Goal: Communication & Community: Answer question/provide support

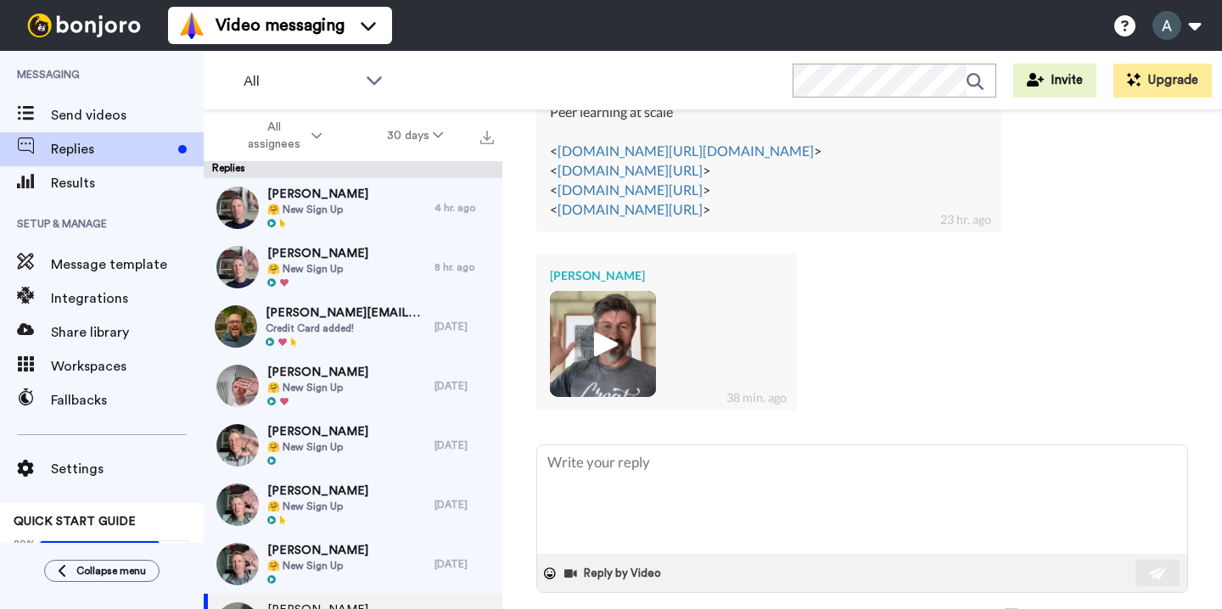
scroll to position [1037, 0]
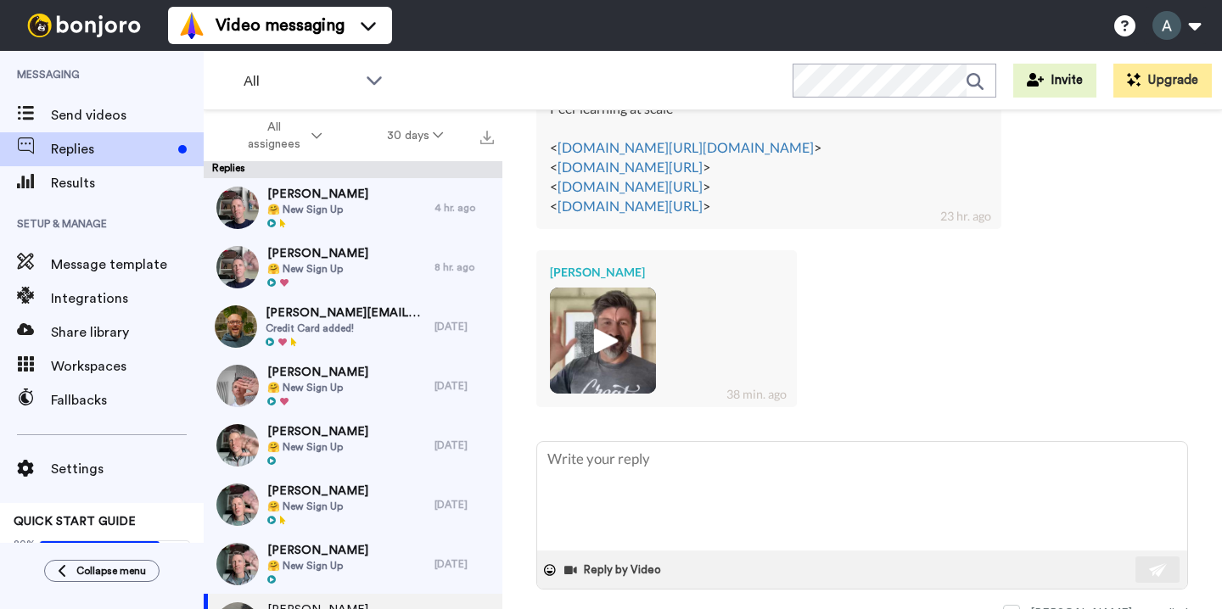
click at [907, 371] on div "[PERSON_NAME] 38 min. ago" at bounding box center [862, 327] width 652 height 178
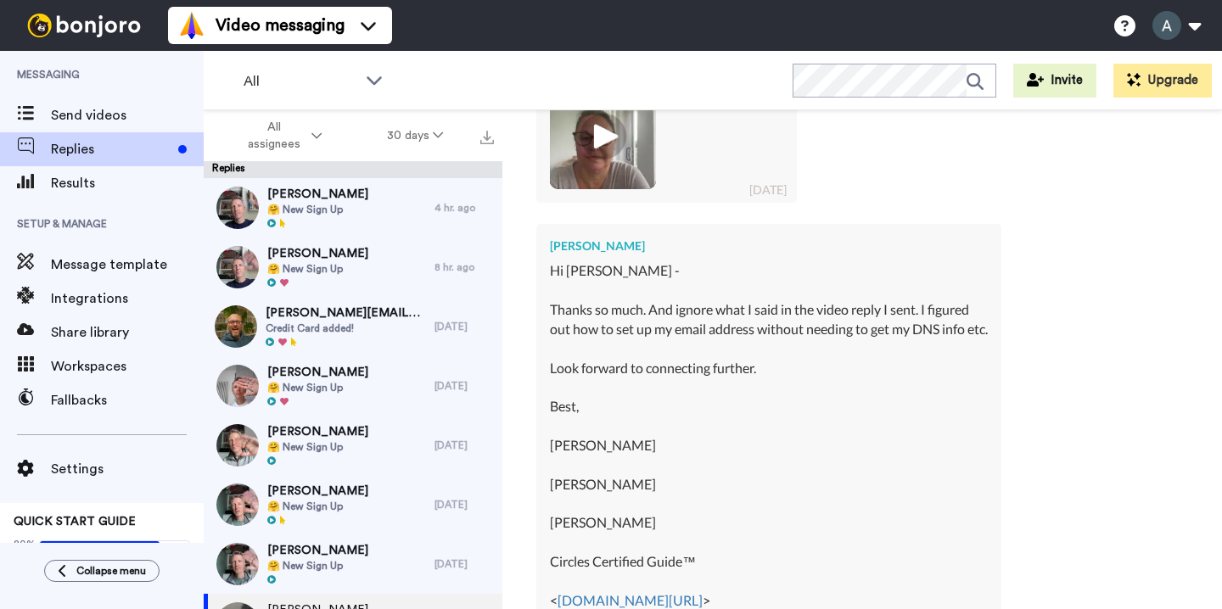
scroll to position [512, 0]
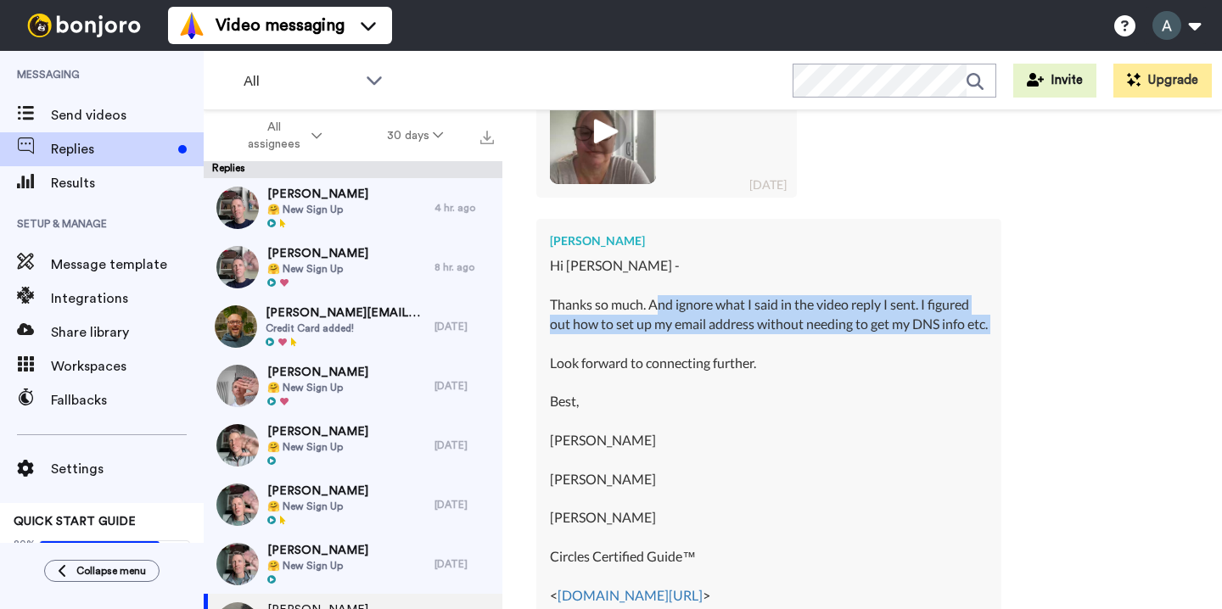
drag, startPoint x: 657, startPoint y: 296, endPoint x: 776, endPoint y: 338, distance: 125.9
click at [778, 334] on div "Hi [PERSON_NAME] - Thanks so much. And ignore what I said in the video reply I …" at bounding box center [769, 498] width 438 height 485
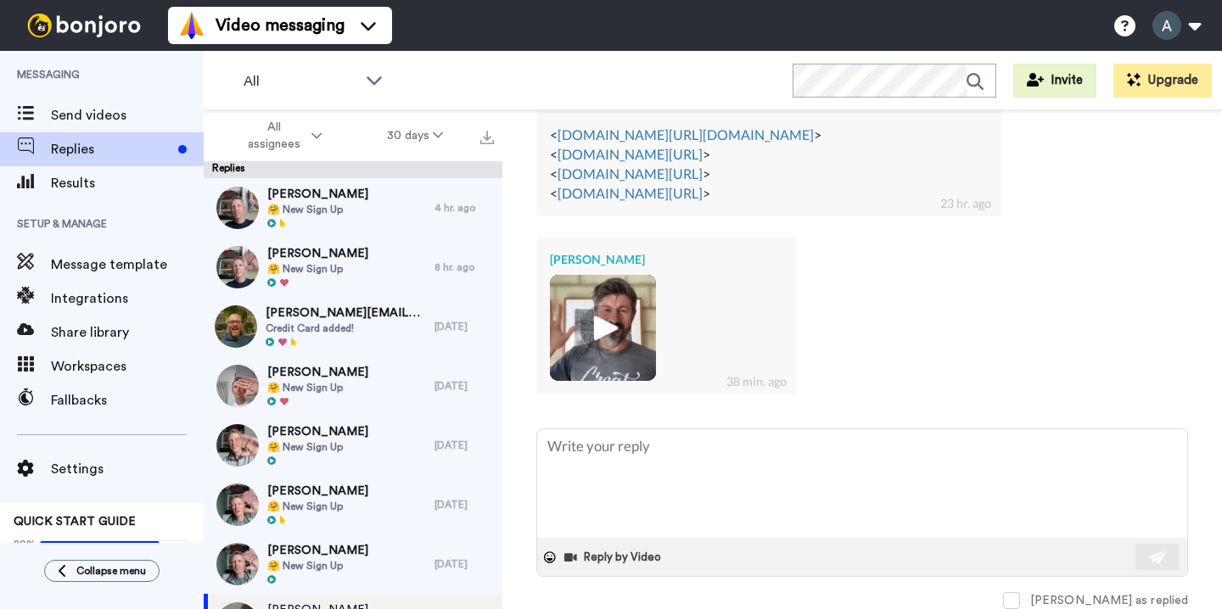
scroll to position [0, 0]
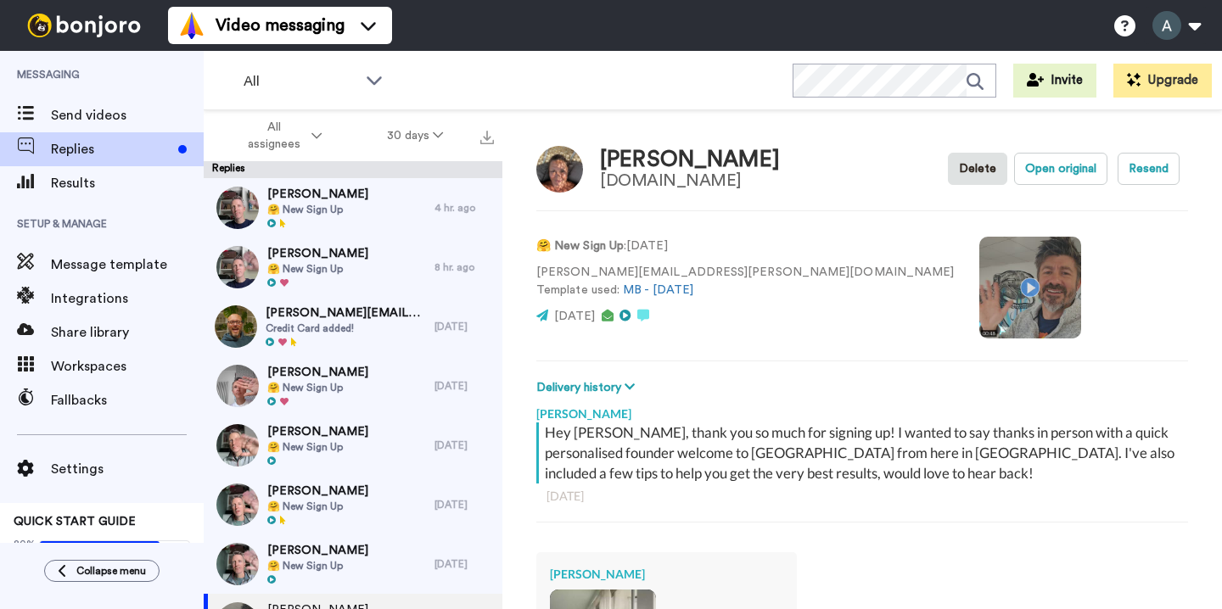
click at [632, 187] on div "[DOMAIN_NAME]" at bounding box center [690, 180] width 180 height 19
drag, startPoint x: 666, startPoint y: 273, endPoint x: 613, endPoint y: 272, distance: 53.5
click at [613, 272] on p "[PERSON_NAME][EMAIL_ADDRESS][PERSON_NAME][DOMAIN_NAME] Template used: MB - [DAT…" at bounding box center [745, 282] width 418 height 36
copy p "[DOMAIN_NAME]"
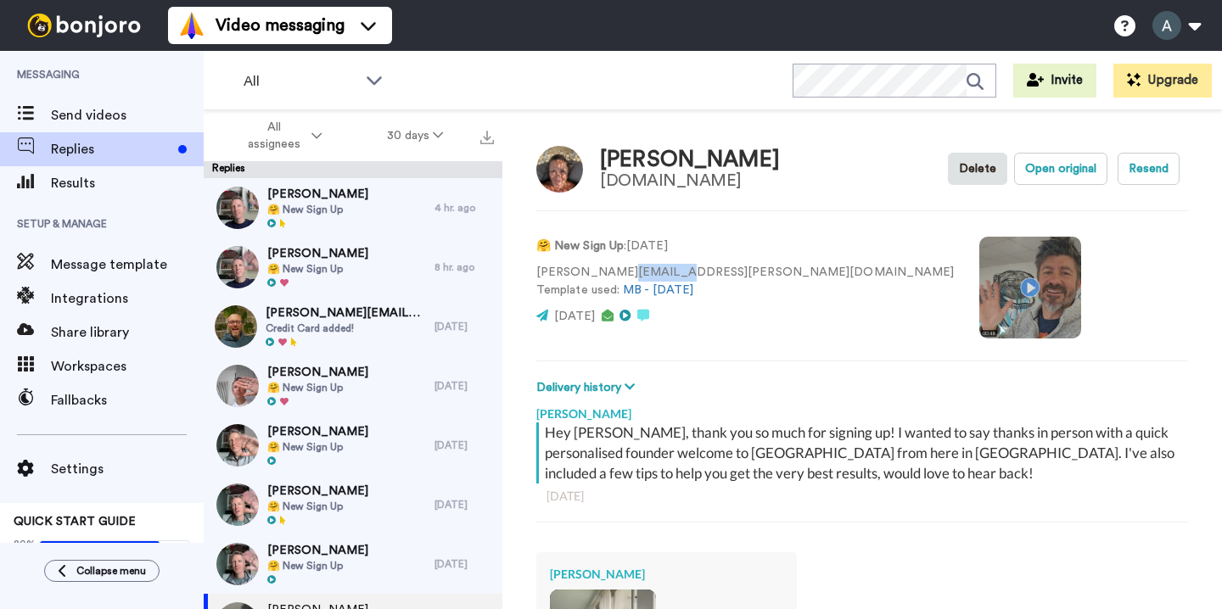
type textarea "x"
